Goal: Check status: Check status

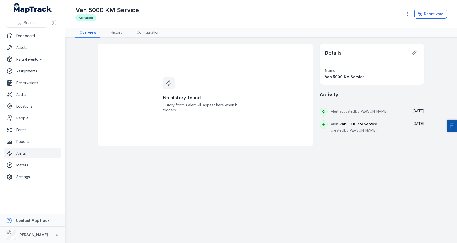
click at [22, 159] on ul "Dashboard Assets Parts/Inventory Assignments Reservations Audits Locations Peop…" at bounding box center [32, 106] width 57 height 151
click at [25, 165] on link "Meters" at bounding box center [32, 165] width 57 height 10
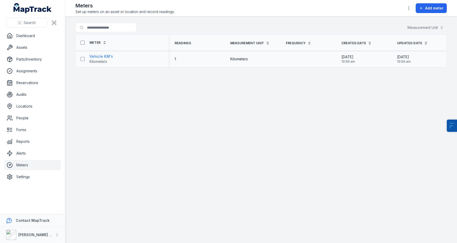
click at [103, 56] on strong "Vehicle KM's" at bounding box center [101, 56] width 23 height 5
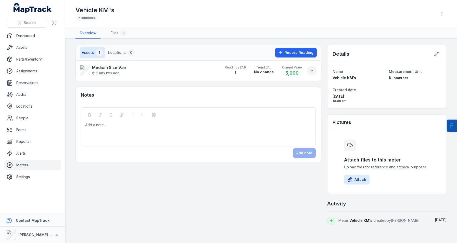
click at [312, 70] on icon at bounding box center [312, 70] width 5 height 5
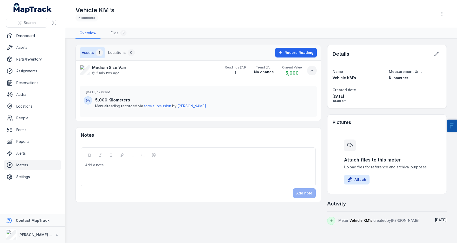
click at [312, 71] on icon at bounding box center [312, 70] width 5 height 5
